Goal: Task Accomplishment & Management: Use online tool/utility

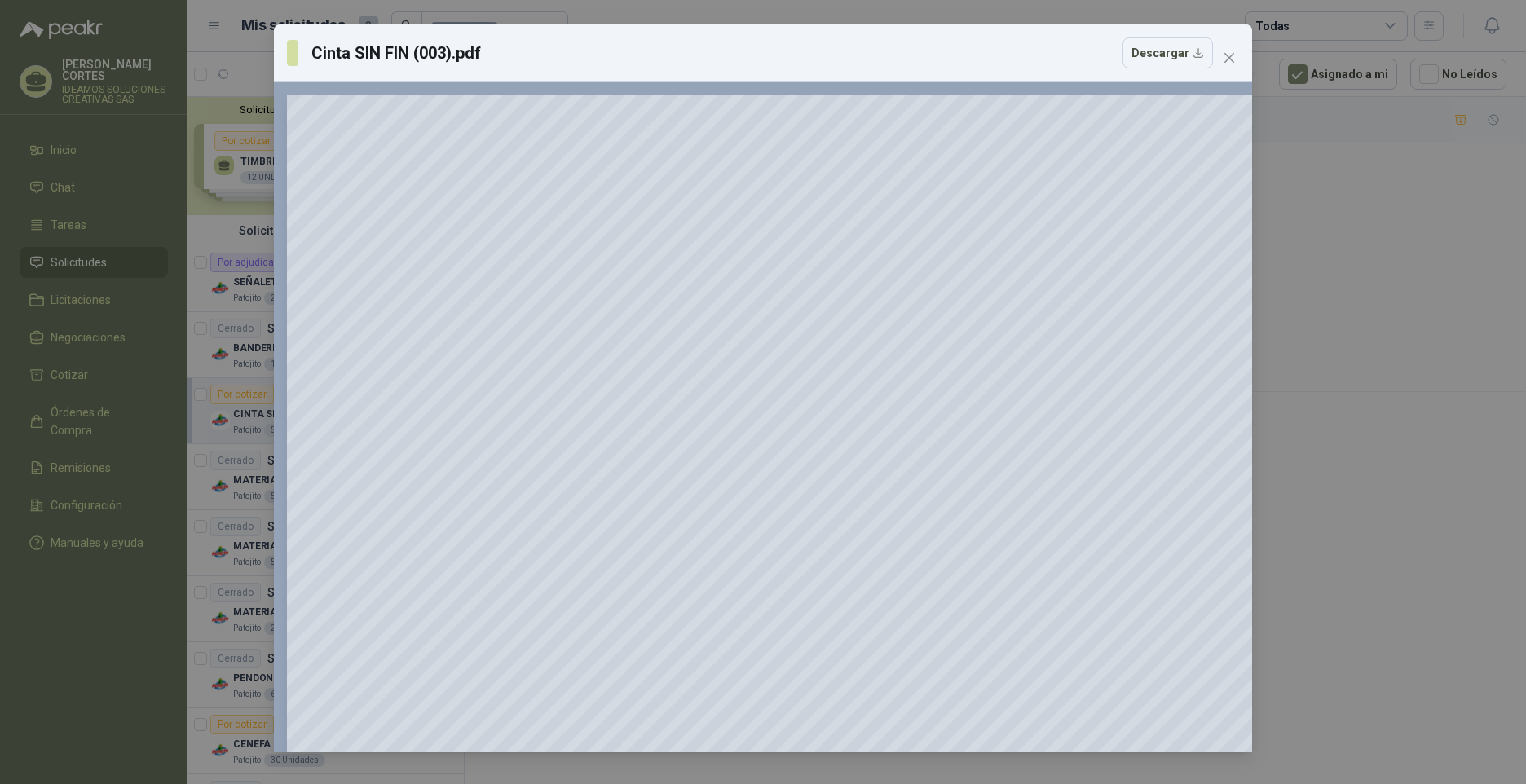
scroll to position [345, 0]
click at [174, 63] on div "Cinta SIN FIN (003).pdf Descargar 150 %" at bounding box center [763, 392] width 1526 height 784
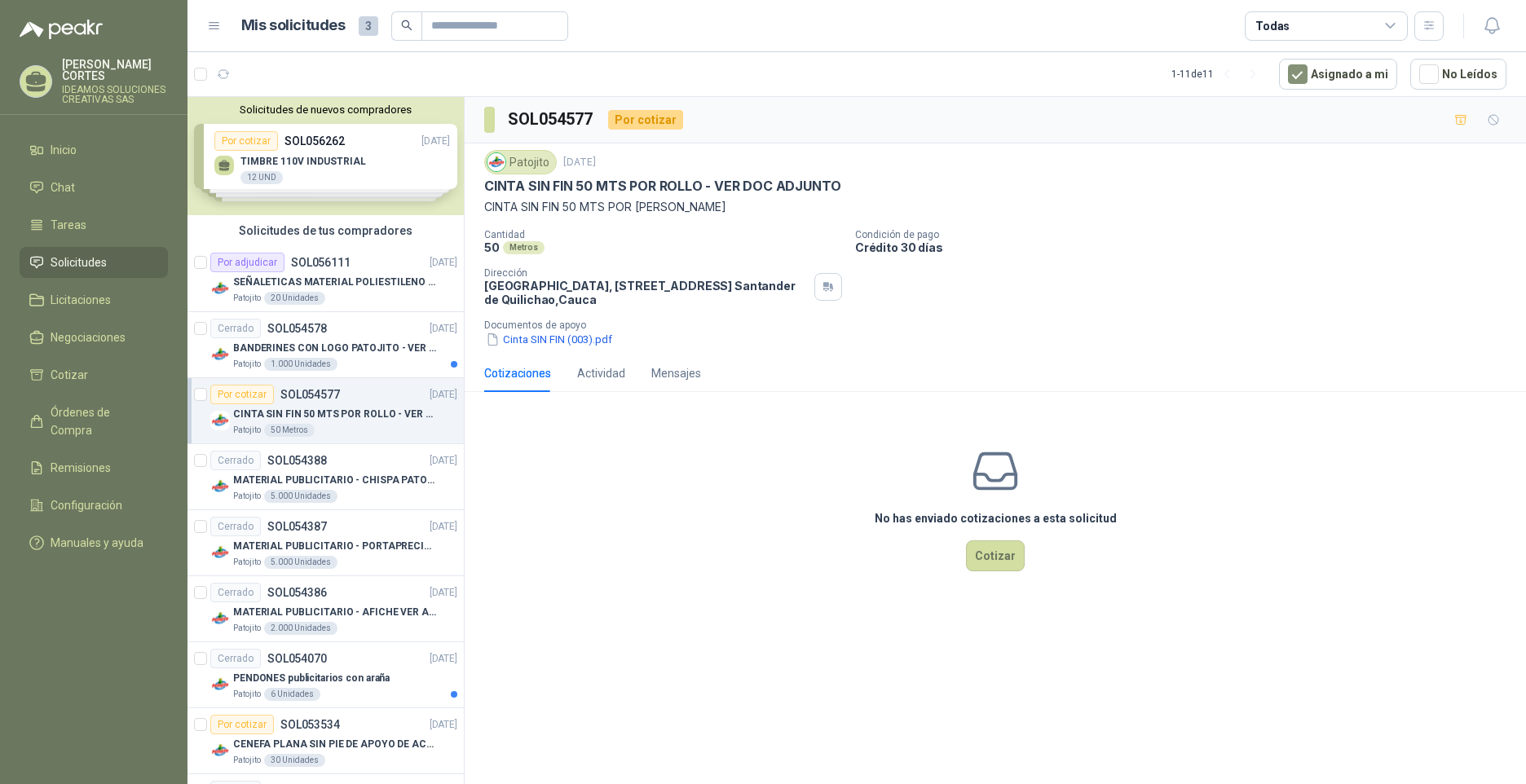
click at [266, 397] on div "Por cotizar" at bounding box center [242, 394] width 64 height 19
click at [309, 266] on p "SOL056111" at bounding box center [321, 263] width 59 height 11
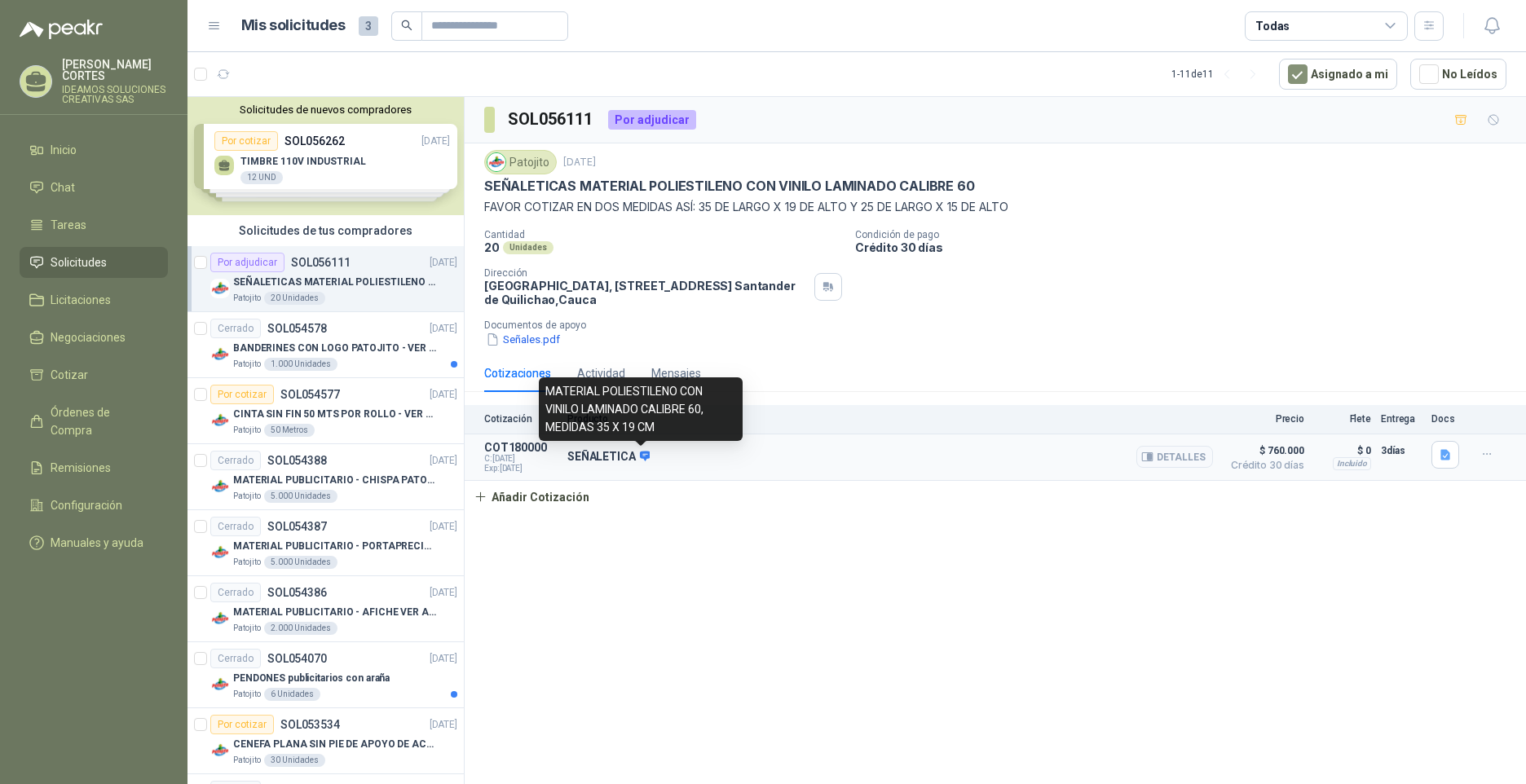
click at [646, 456] on icon at bounding box center [645, 456] width 11 height 10
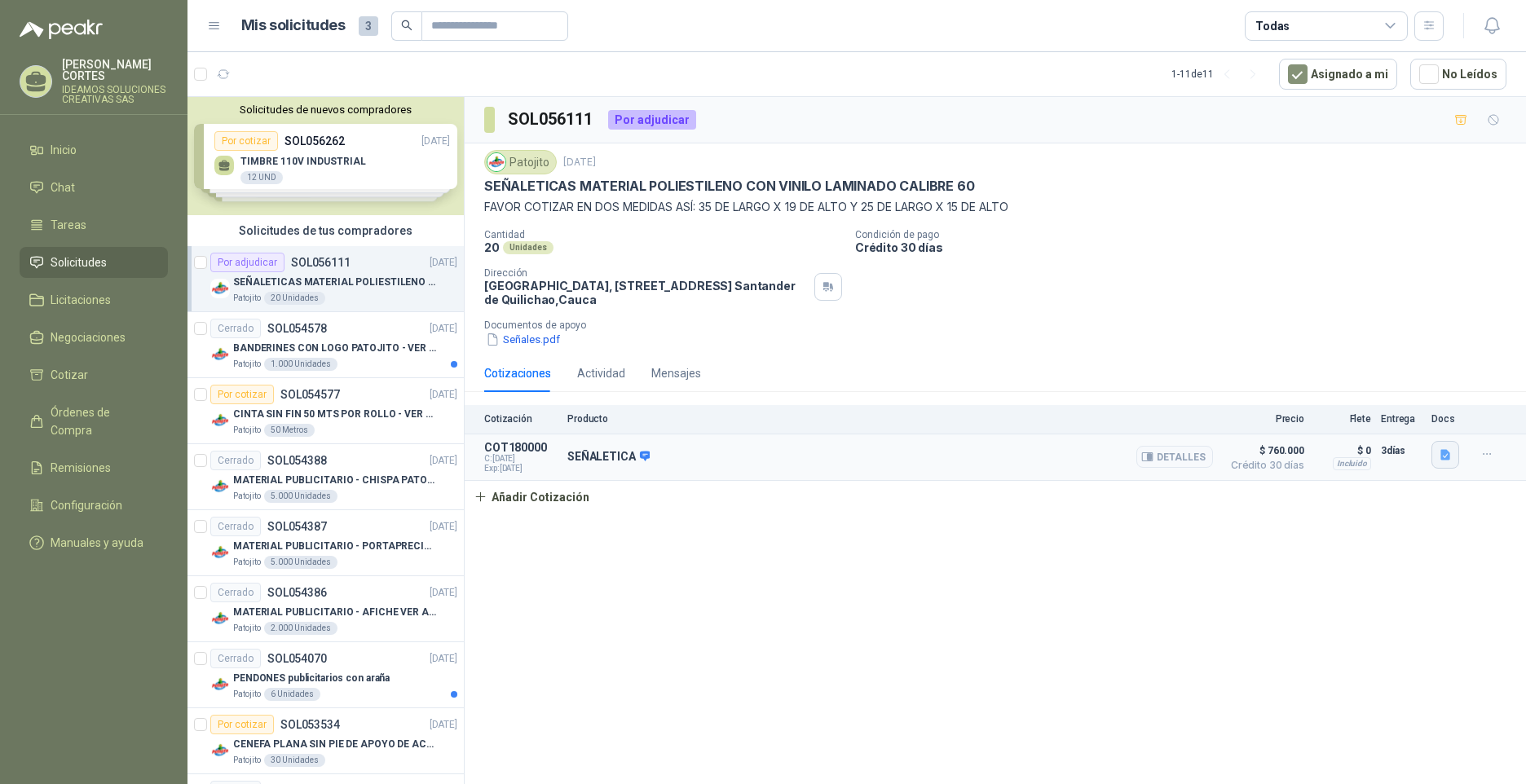
click at [1450, 455] on icon "button" at bounding box center [1446, 454] width 10 height 11
click at [1485, 453] on icon "button" at bounding box center [1488, 454] width 14 height 14
click at [1514, 393] on button "Editar" at bounding box center [1454, 388] width 131 height 26
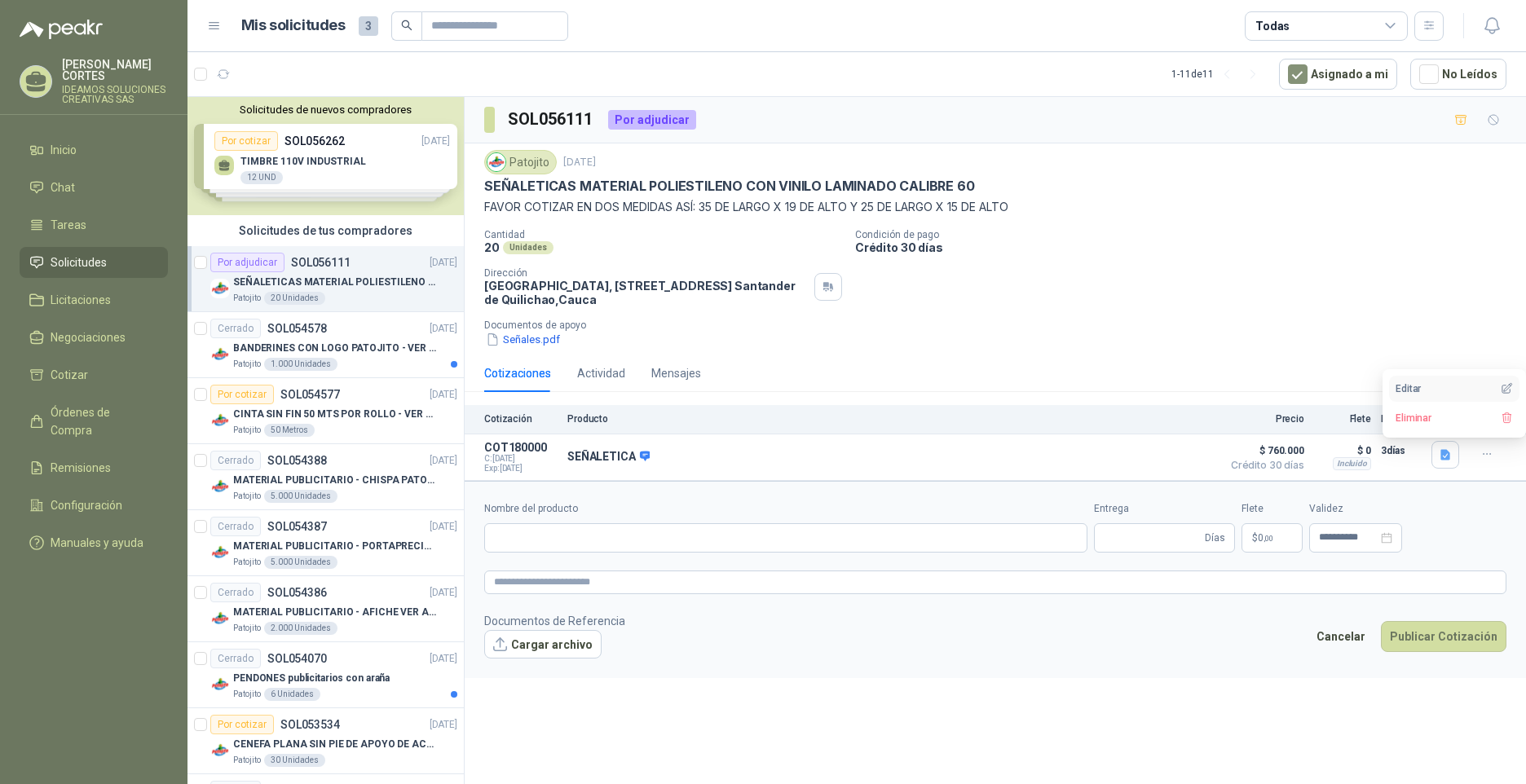
type input "**********"
type input "*"
type textarea "**********"
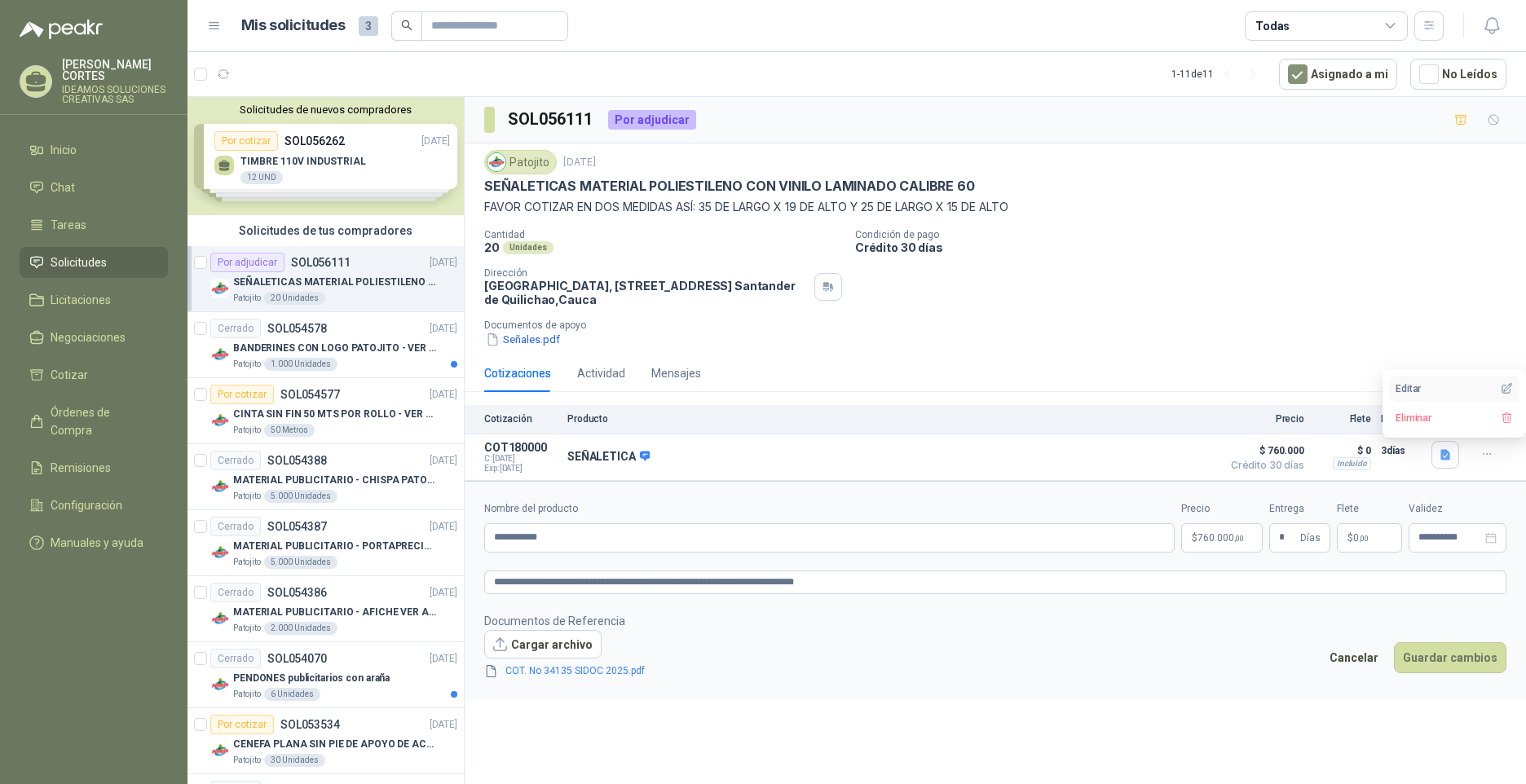
click at [1507, 381] on button "Editar" at bounding box center [1454, 388] width 131 height 26
click at [656, 672] on icon "delete" at bounding box center [661, 670] width 11 height 11
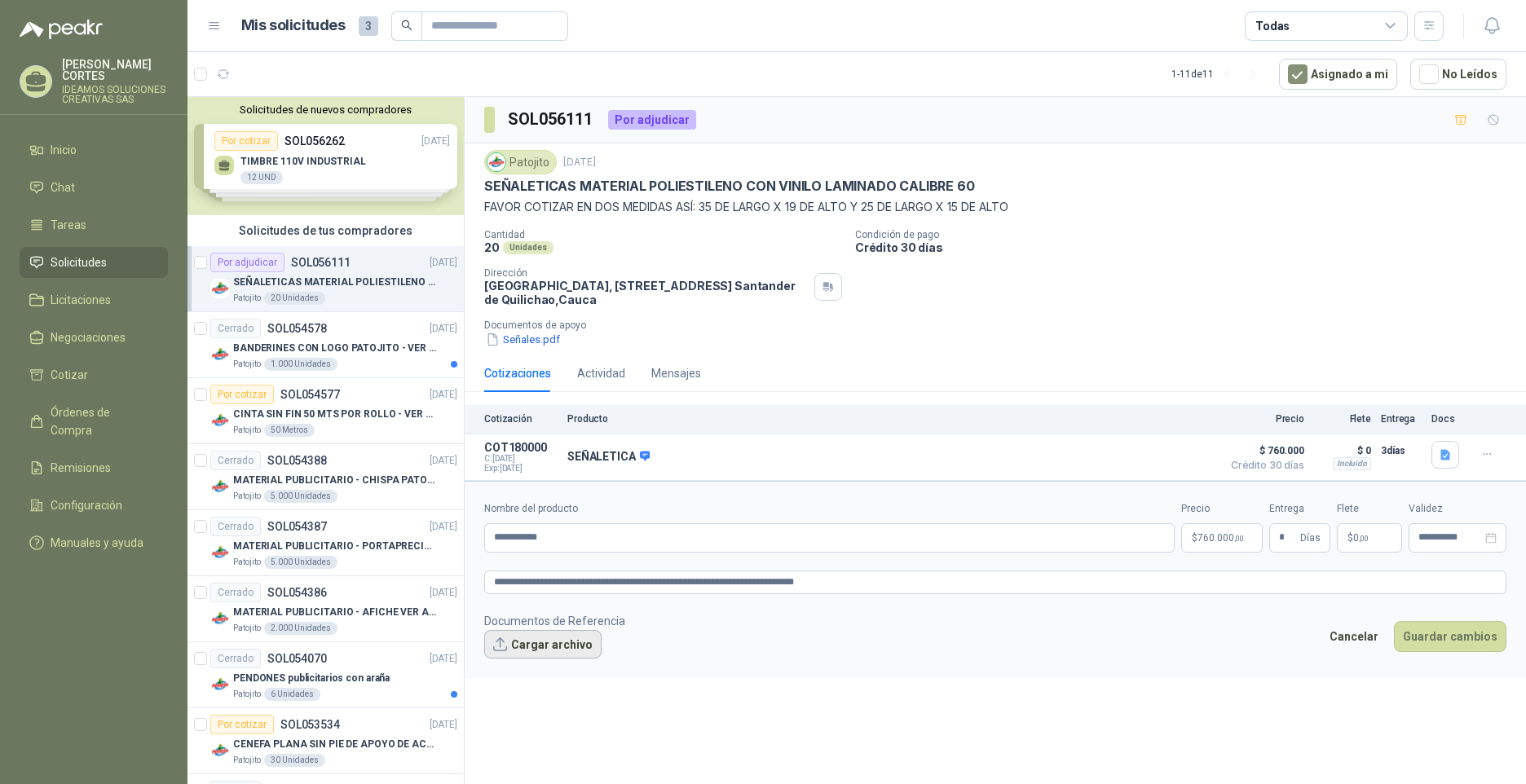
click at [546, 648] on button "Cargar archivo" at bounding box center [543, 645] width 118 height 30
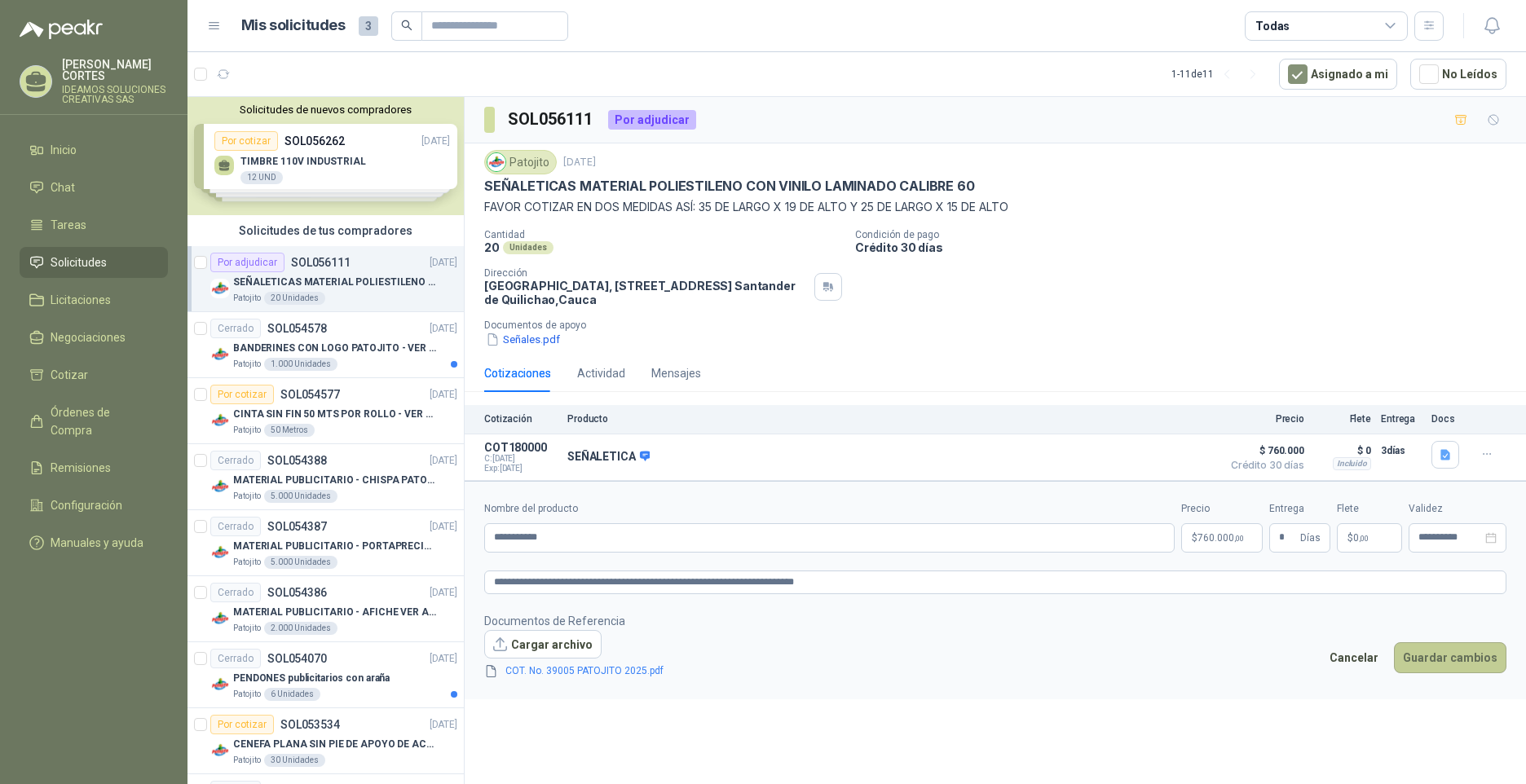
click at [1459, 659] on button "Guardar cambios" at bounding box center [1451, 657] width 113 height 31
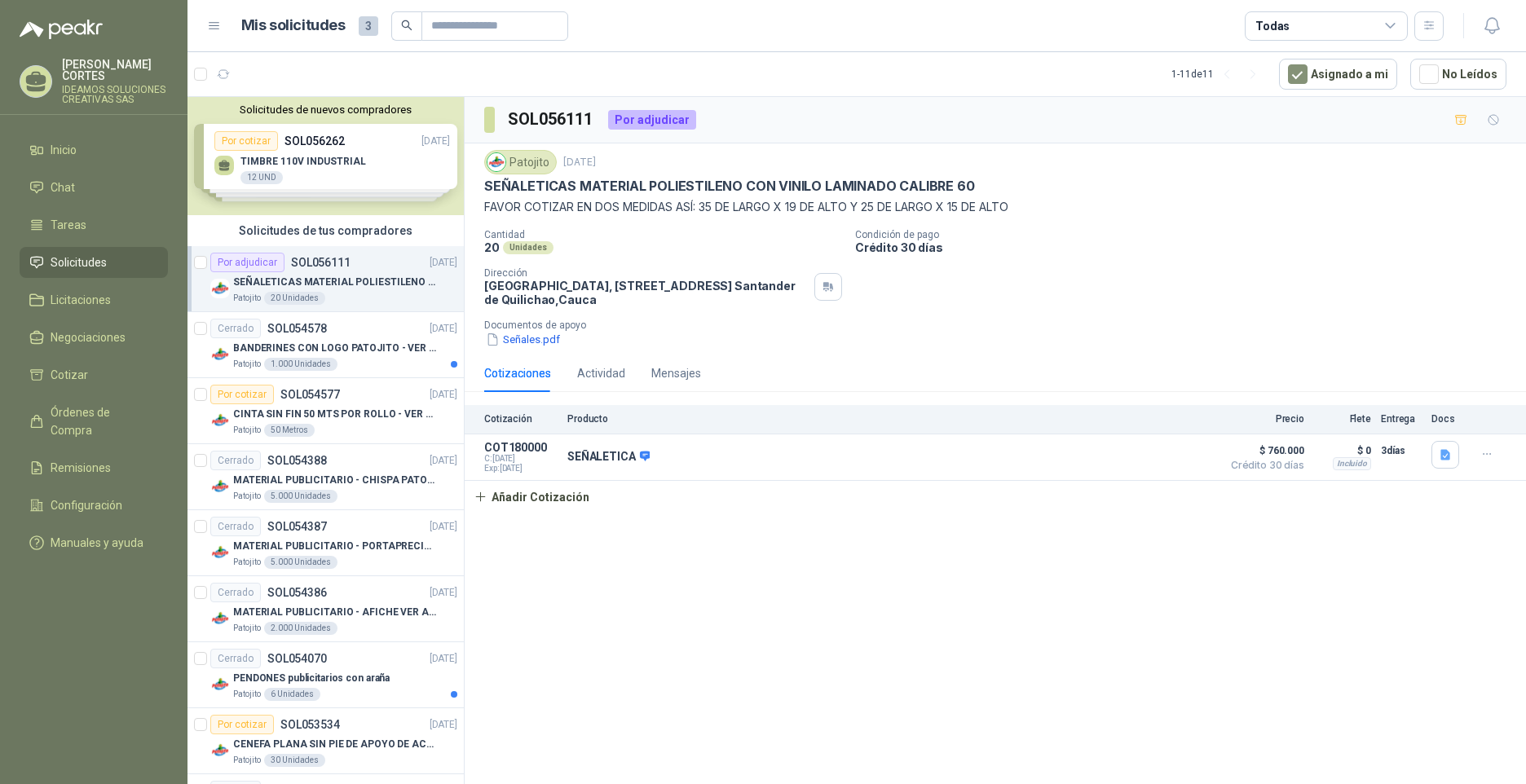
click at [1203, 513] on div "Cotización Producto Precio Flete Entrega Docs COT180000 C: [DATE] Exp: [DATE] S…" at bounding box center [995, 458] width 1062 height 108
